Goal: Task Accomplishment & Management: Manage account settings

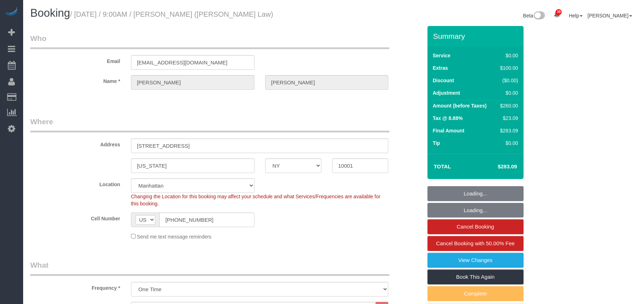
select select "NY"
select select "object:918"
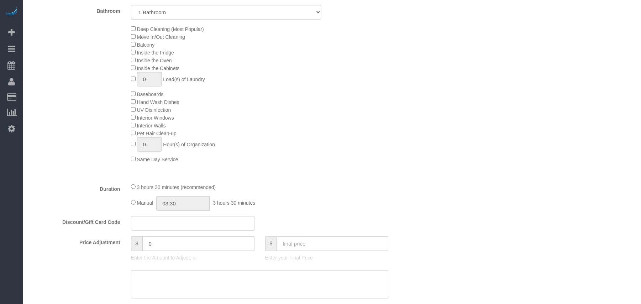
select select "string:stripe-pm_1SID6x4VGloSiKo7eiPzUMAZ"
select select "spot1"
select select "1"
select select "number:57"
select select "number:70"
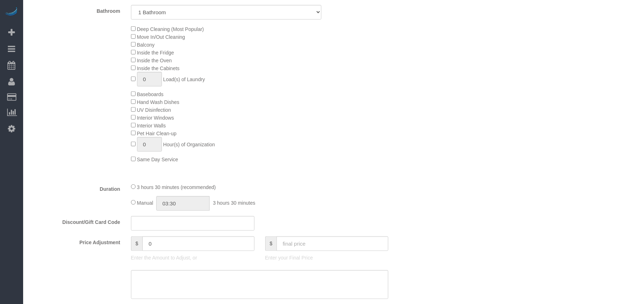
select select "number:15"
select select "number:5"
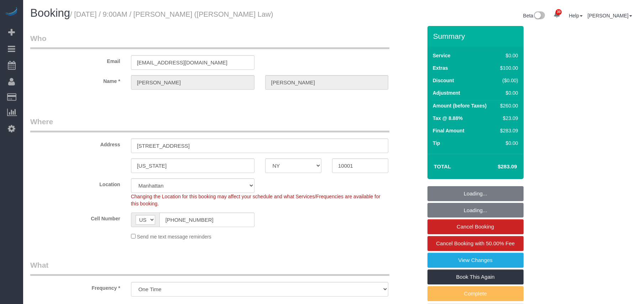
select select "NY"
select select "object:810"
select select "string:stripe-pm_1SID6x4VGloSiKo7eiPzUMAZ"
select select "number:57"
select select "number:70"
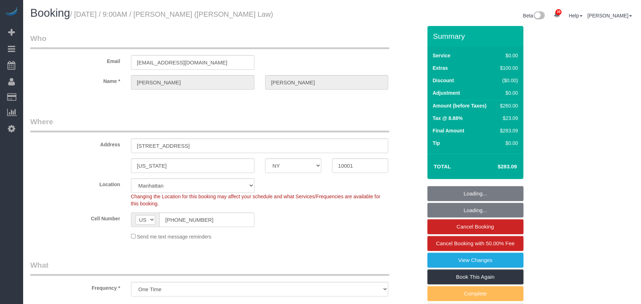
select select "number:15"
select select "number:5"
select select "spot1"
select select "1"
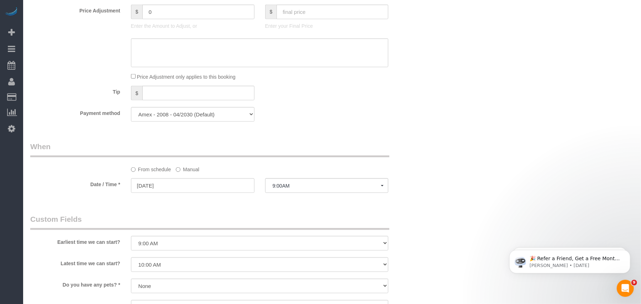
scroll to position [569, 0]
